Goal: Complete application form

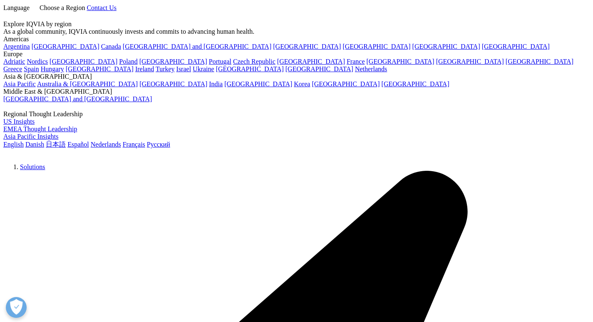
select select "Site/Investigator Waiting List"
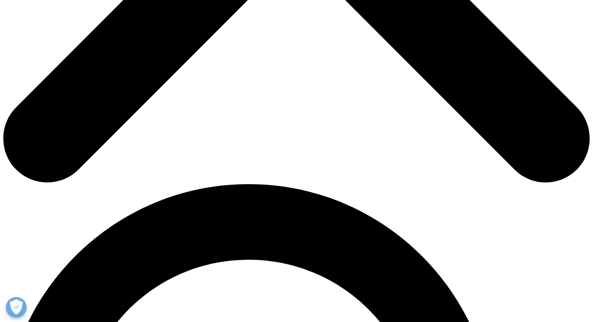
drag, startPoint x: 181, startPoint y: 112, endPoint x: 185, endPoint y: 114, distance: 4.5
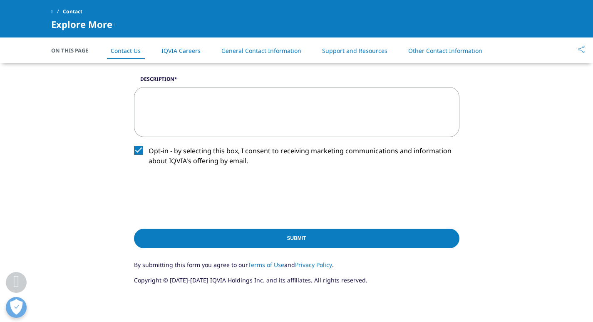
click at [182, 112] on textarea "Description" at bounding box center [297, 112] width 326 height 50
paste textarea "Lor ipsum, D sita con adi elits doei. T inc utlabore etdo magnaal eni adm ven q…"
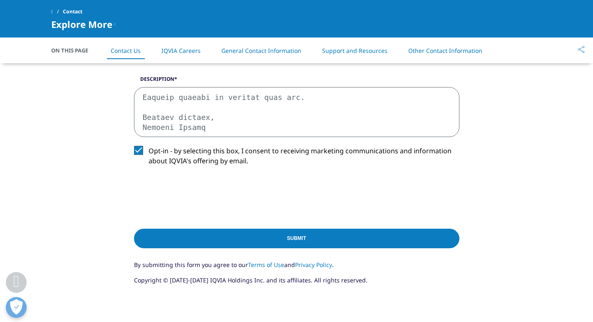
scroll to position [349, 0]
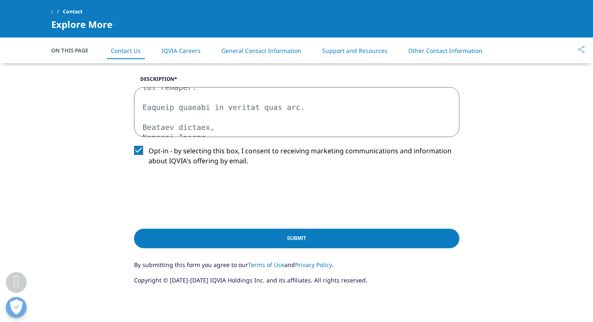
type textarea "Lor ipsum, D sita con adi elits doei. T inc utlabore etdo magnaal eni adm ven q…"
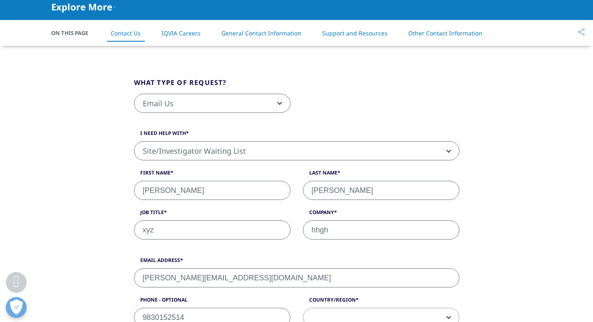
scroll to position [291, 0]
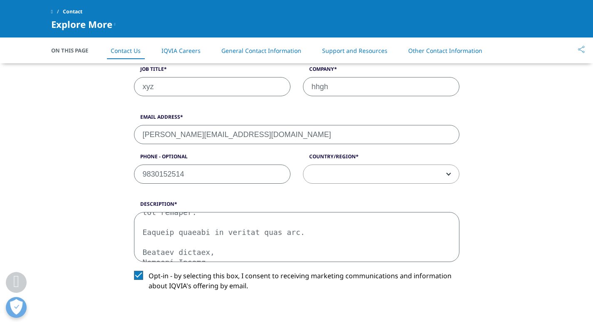
click at [374, 175] on span at bounding box center [382, 174] width 156 height 19
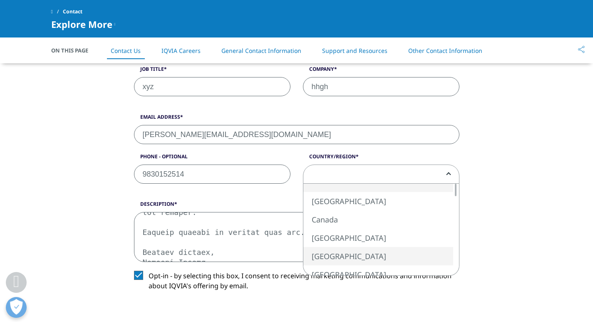
select select "[GEOGRAPHIC_DATA]"
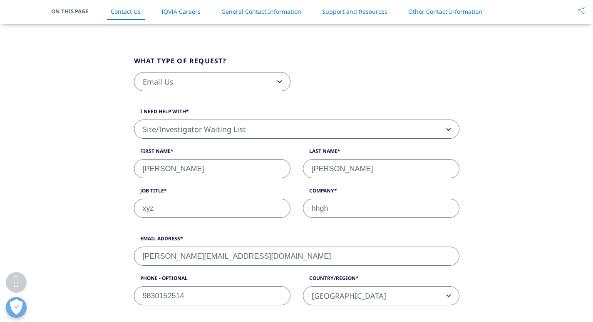
scroll to position [125, 0]
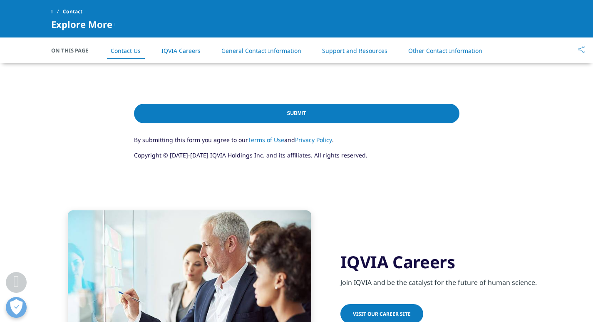
click at [293, 112] on input "Submit" at bounding box center [297, 114] width 326 height 20
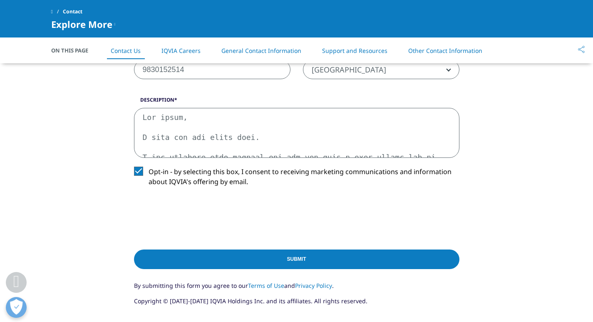
scroll to position [517, 0]
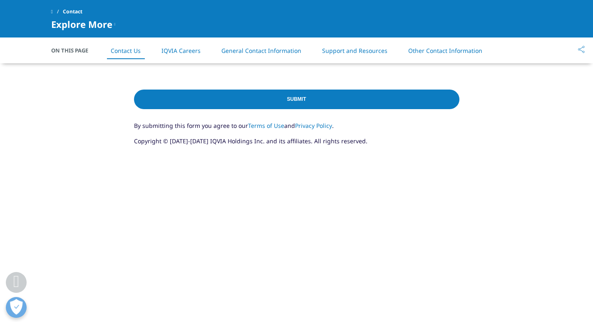
click at [318, 112] on div "Submit" at bounding box center [297, 101] width 326 height 40
click at [321, 106] on input "Submit" at bounding box center [297, 100] width 326 height 20
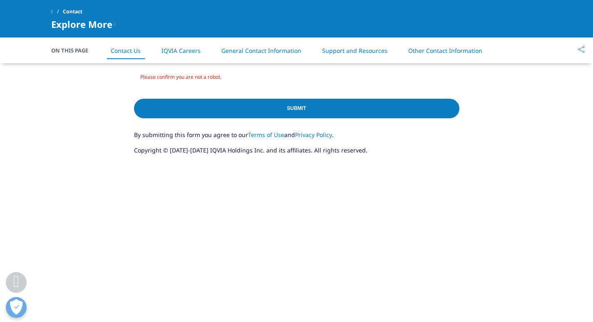
click at [321, 106] on input "Submit" at bounding box center [297, 109] width 326 height 20
click at [322, 106] on input "Submit" at bounding box center [297, 109] width 326 height 20
click at [375, 105] on input "Submit" at bounding box center [297, 109] width 326 height 20
click at [448, 106] on div "Submit" at bounding box center [297, 110] width 326 height 40
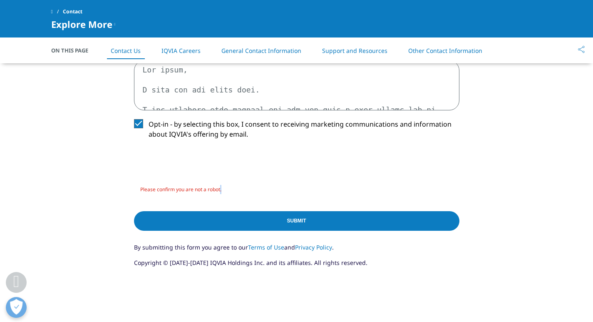
scroll to position [475, 0]
